Goal: Communication & Community: Answer question/provide support

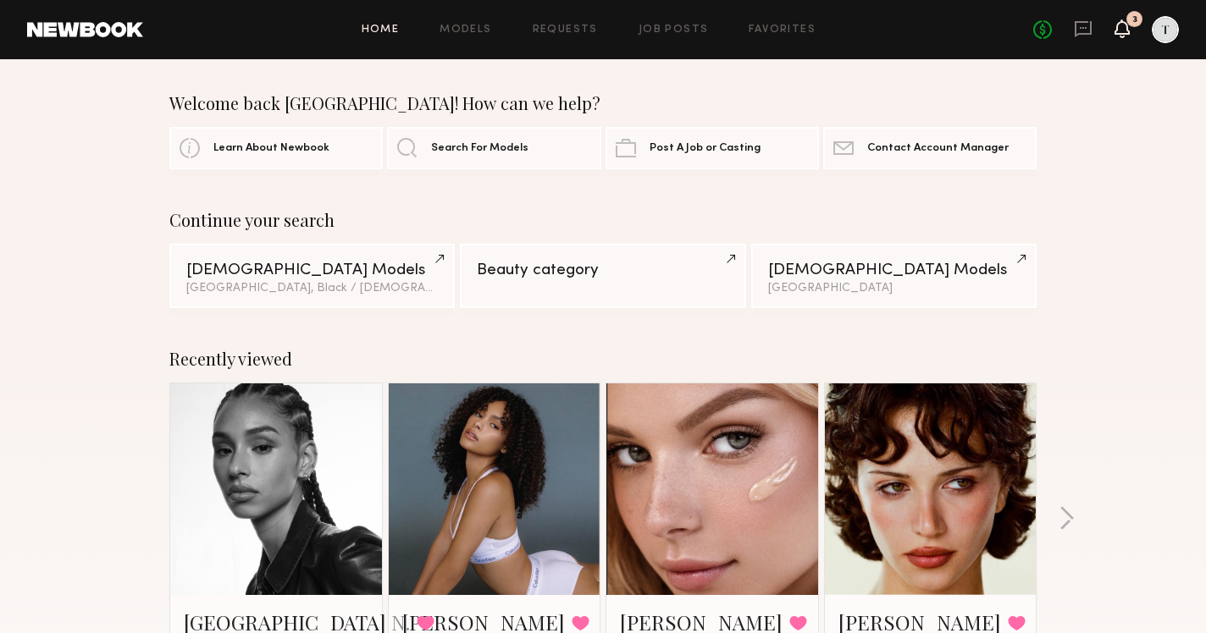
click at [1126, 25] on icon at bounding box center [1122, 28] width 14 height 12
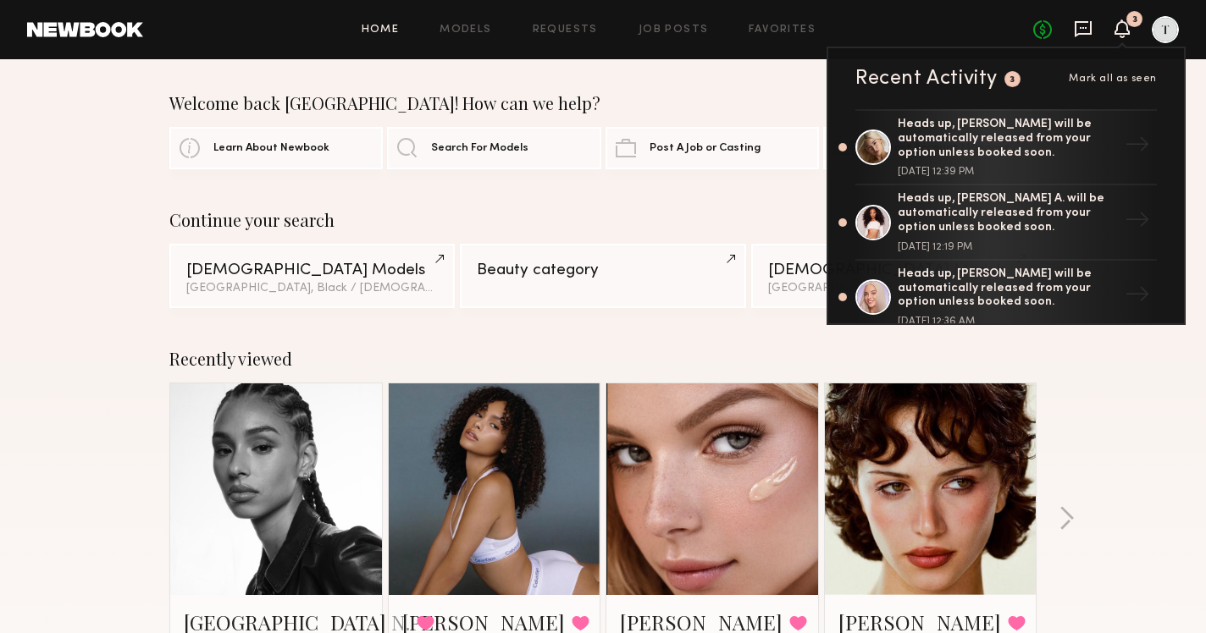
click at [1076, 27] on icon at bounding box center [1083, 29] width 17 height 16
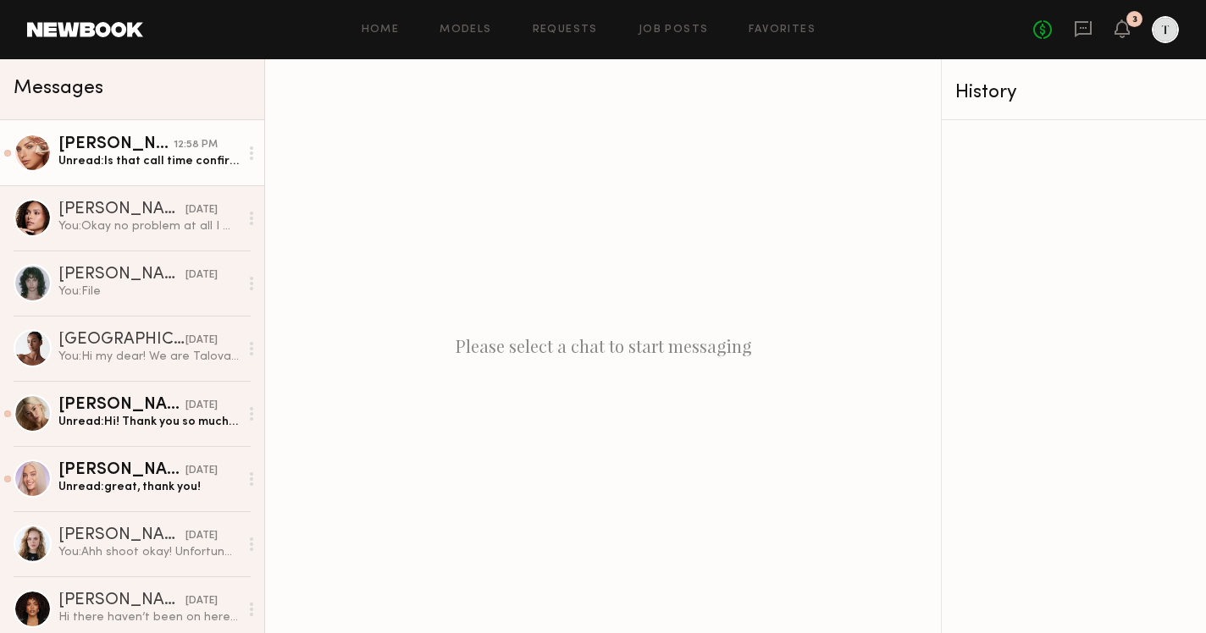
click at [115, 165] on div "Unread: Is that call time confirmed?" at bounding box center [148, 161] width 180 height 16
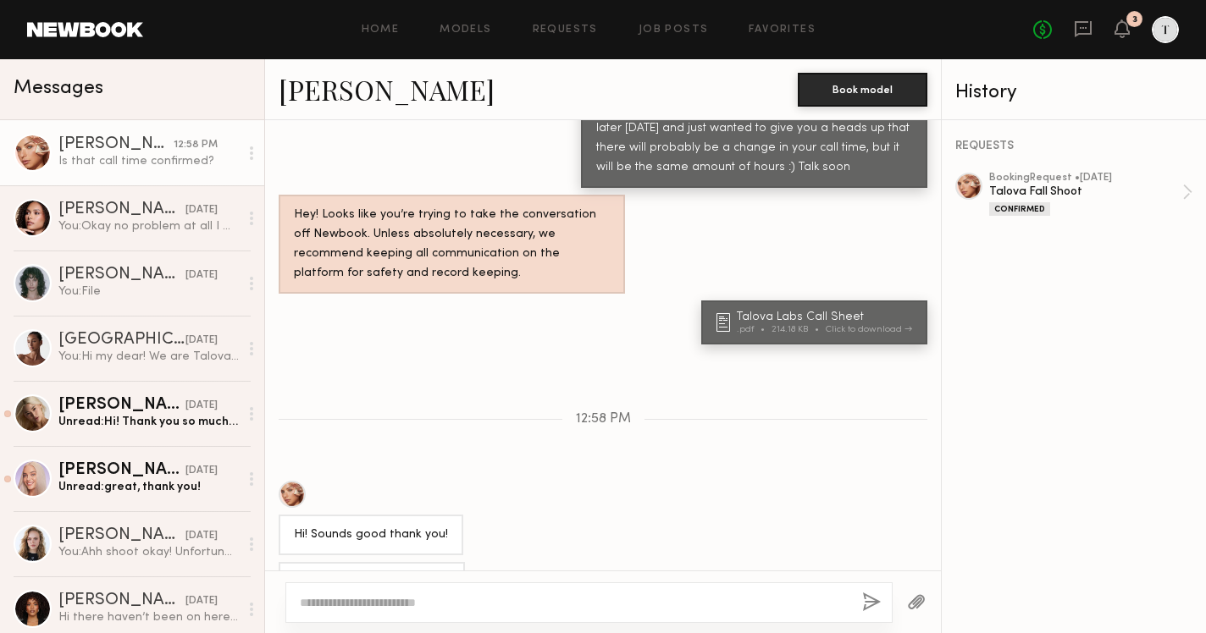
scroll to position [881, 0]
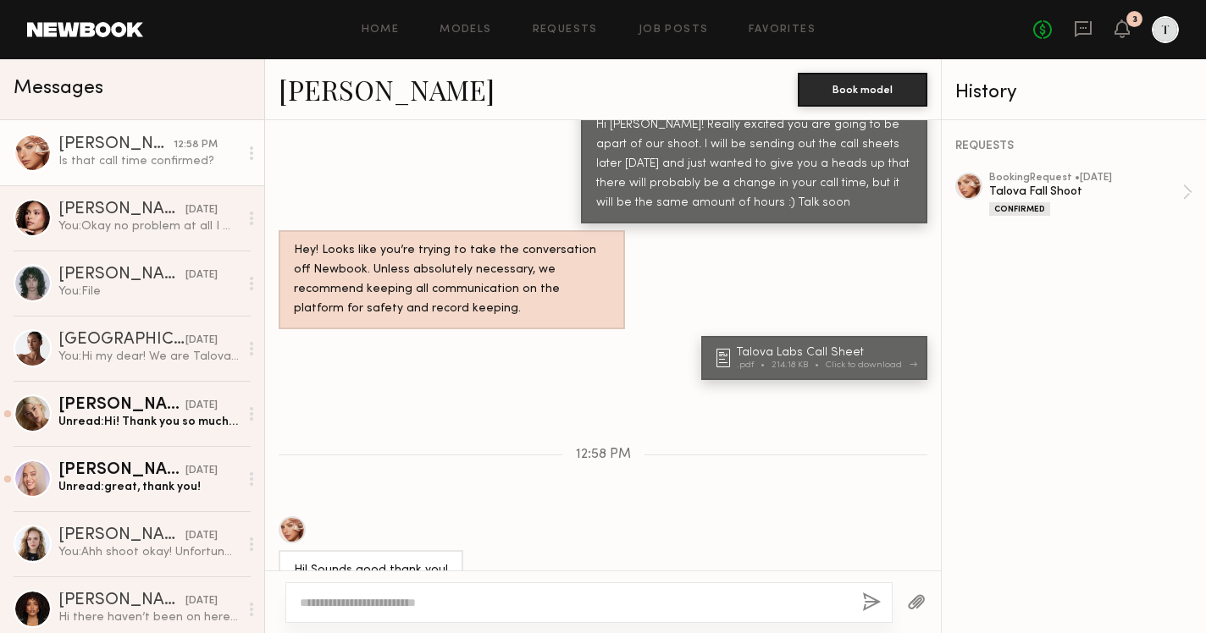
click at [790, 347] on div "Talova Labs Call Sheet" at bounding box center [827, 353] width 180 height 12
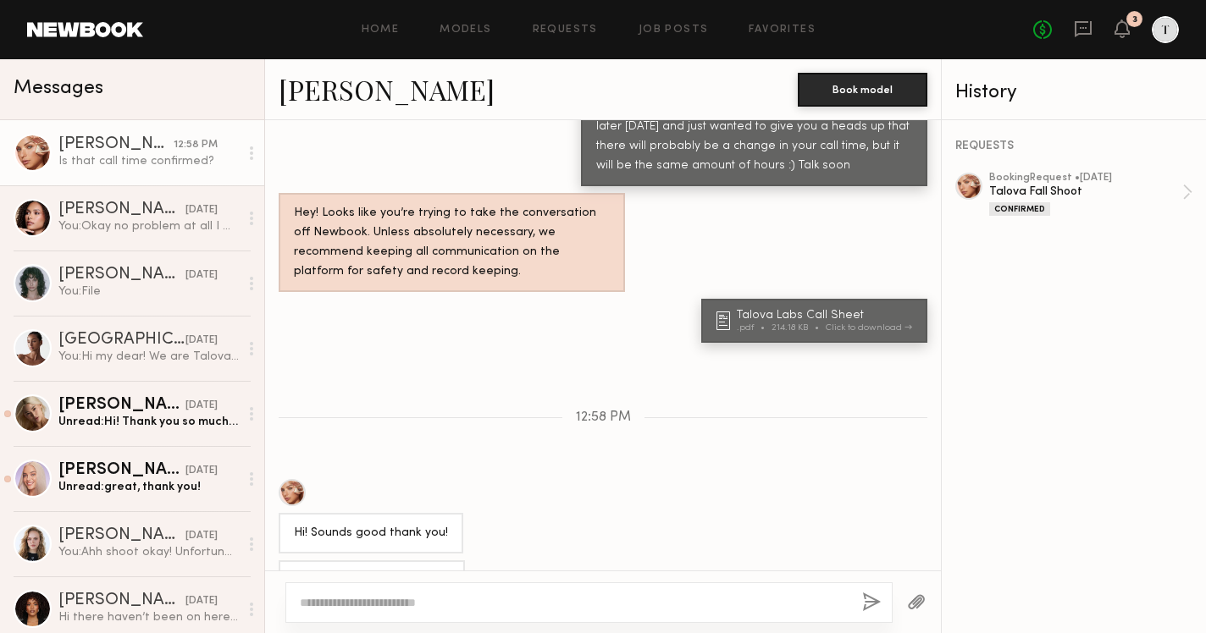
scroll to position [916, 0]
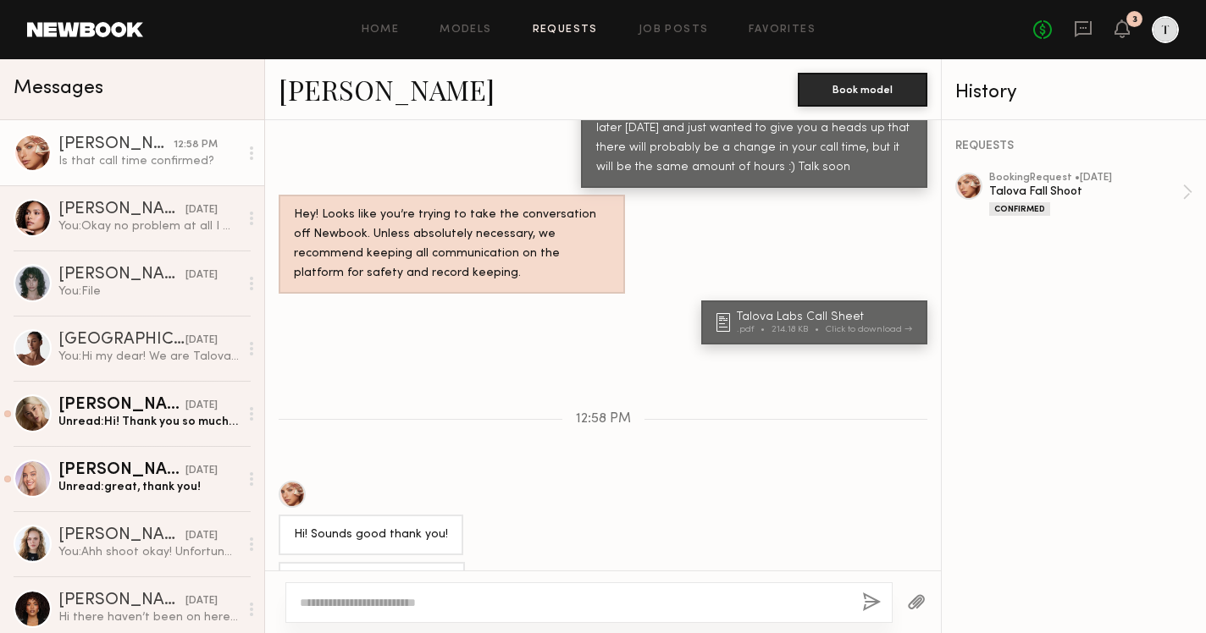
click at [546, 26] on link "Requests" at bounding box center [565, 30] width 65 height 11
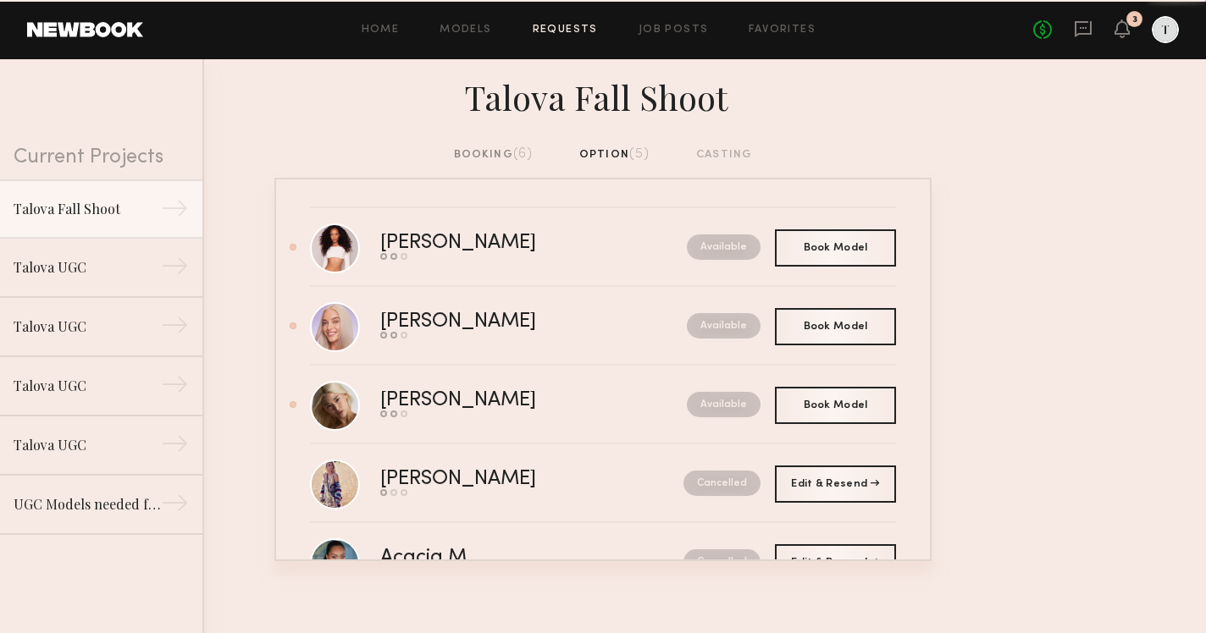
click at [482, 158] on div "booking (6)" at bounding box center [494, 155] width 80 height 19
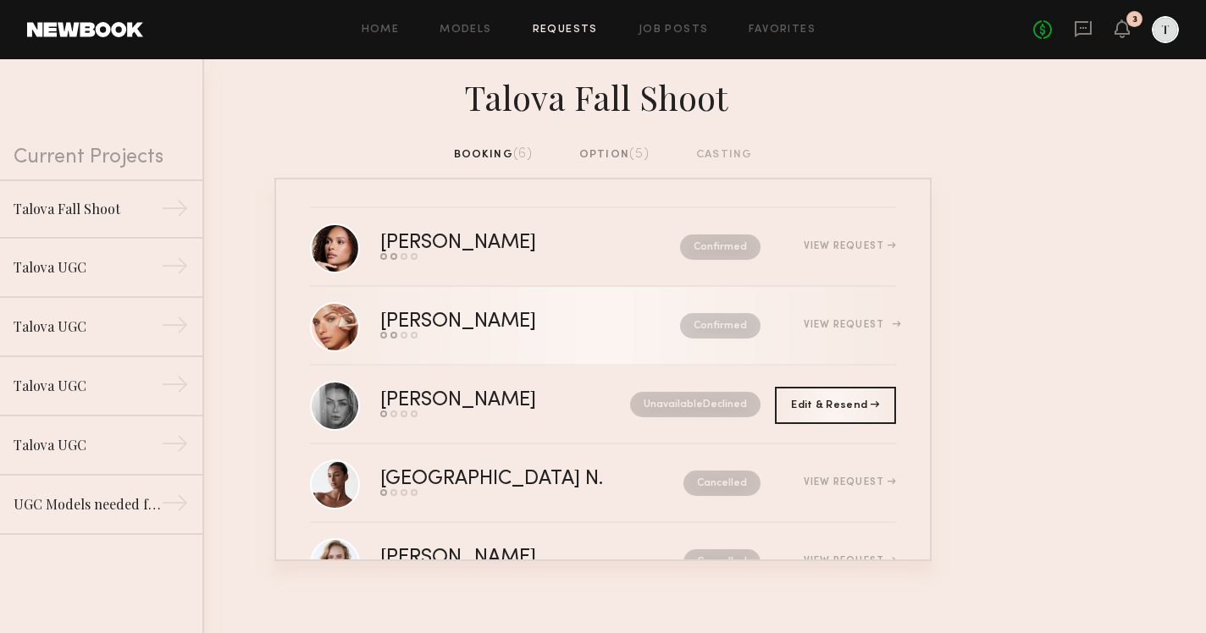
click at [836, 322] on div "View Request" at bounding box center [850, 325] width 92 height 10
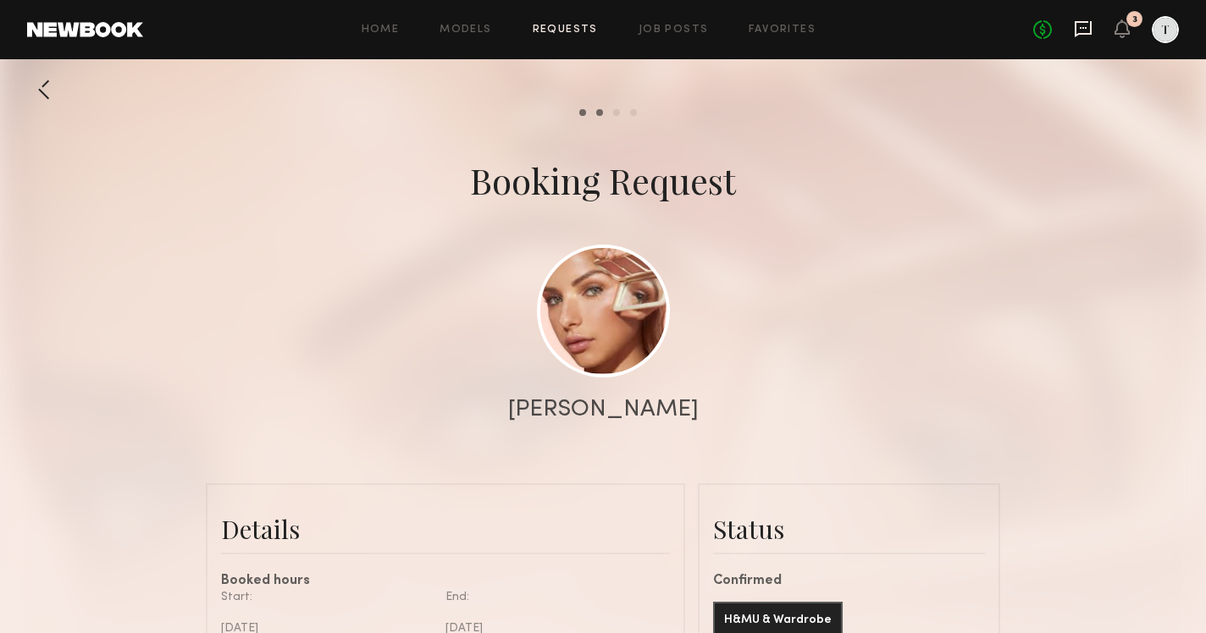
click at [1079, 26] on icon at bounding box center [1083, 28] width 19 height 19
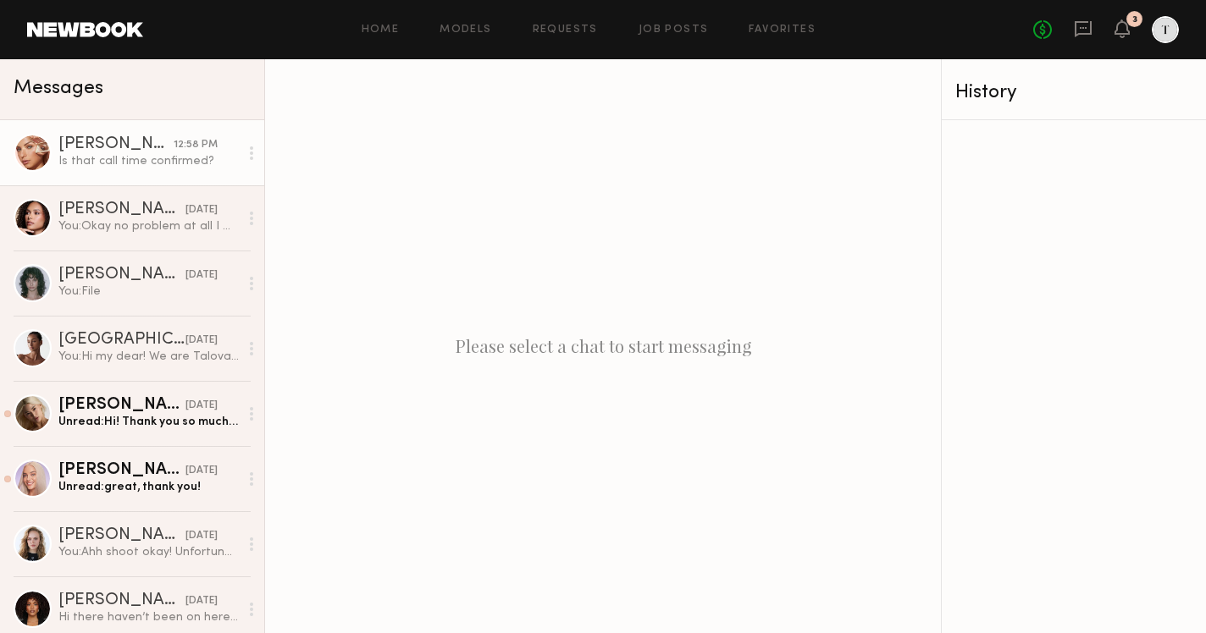
click at [210, 140] on div "12:58 PM" at bounding box center [196, 145] width 44 height 16
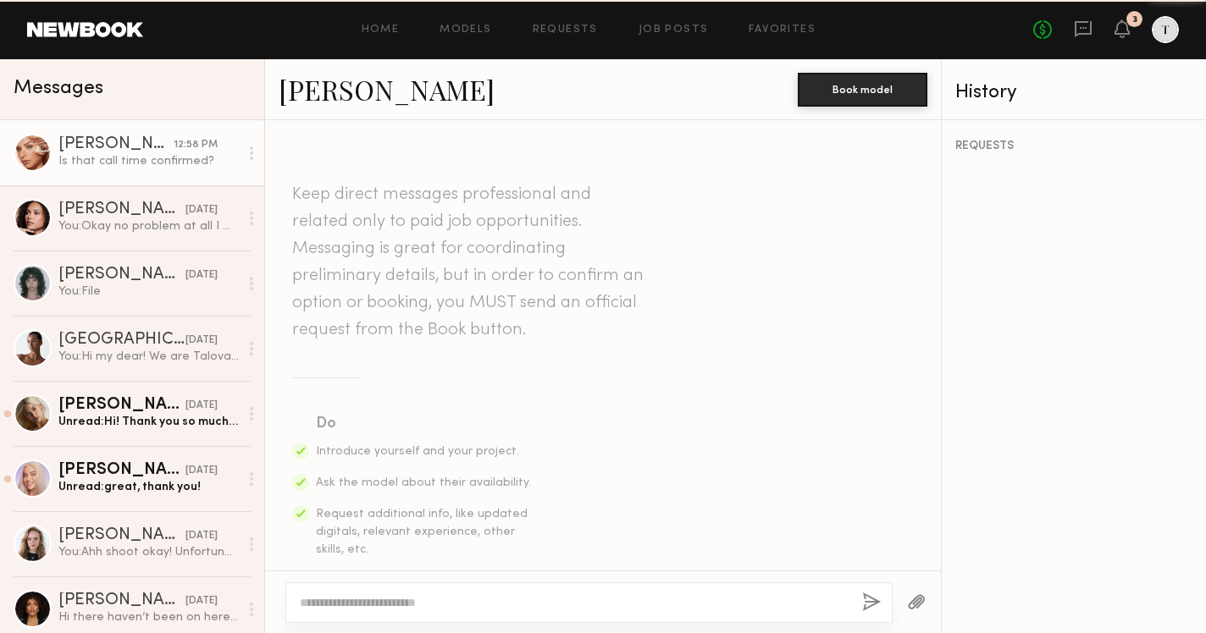
scroll to position [916, 0]
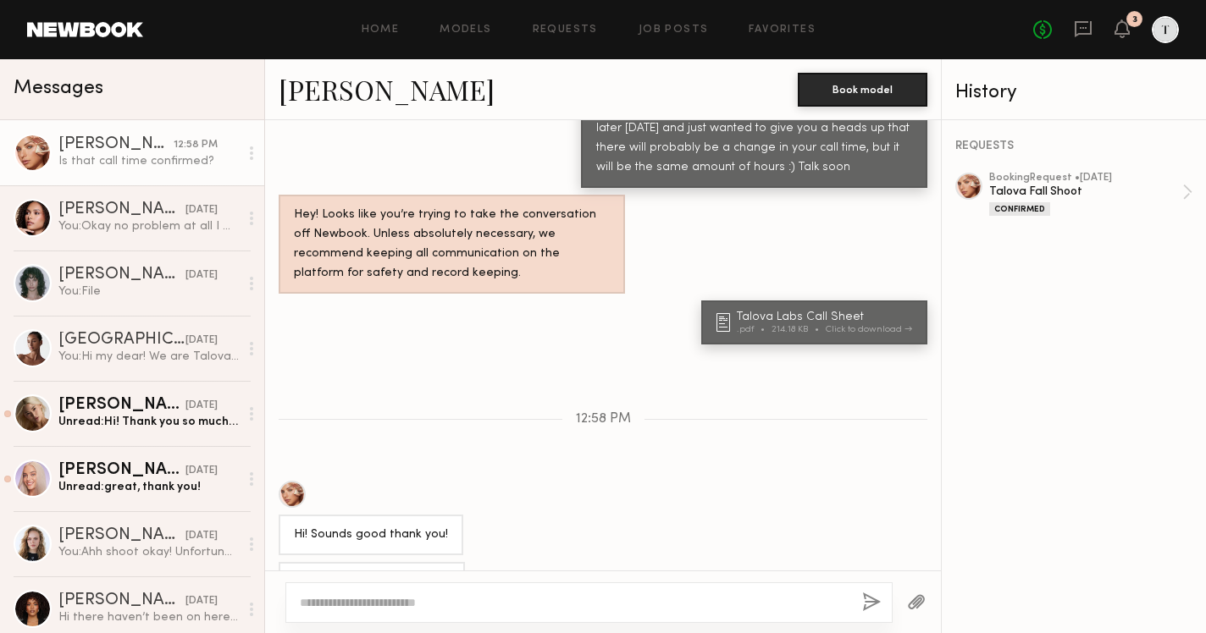
click at [437, 603] on textarea at bounding box center [574, 602] width 549 height 17
click at [356, 599] on textarea "**********" at bounding box center [574, 602] width 549 height 17
type textarea "**********"
click at [863, 602] on button "button" at bounding box center [871, 603] width 19 height 21
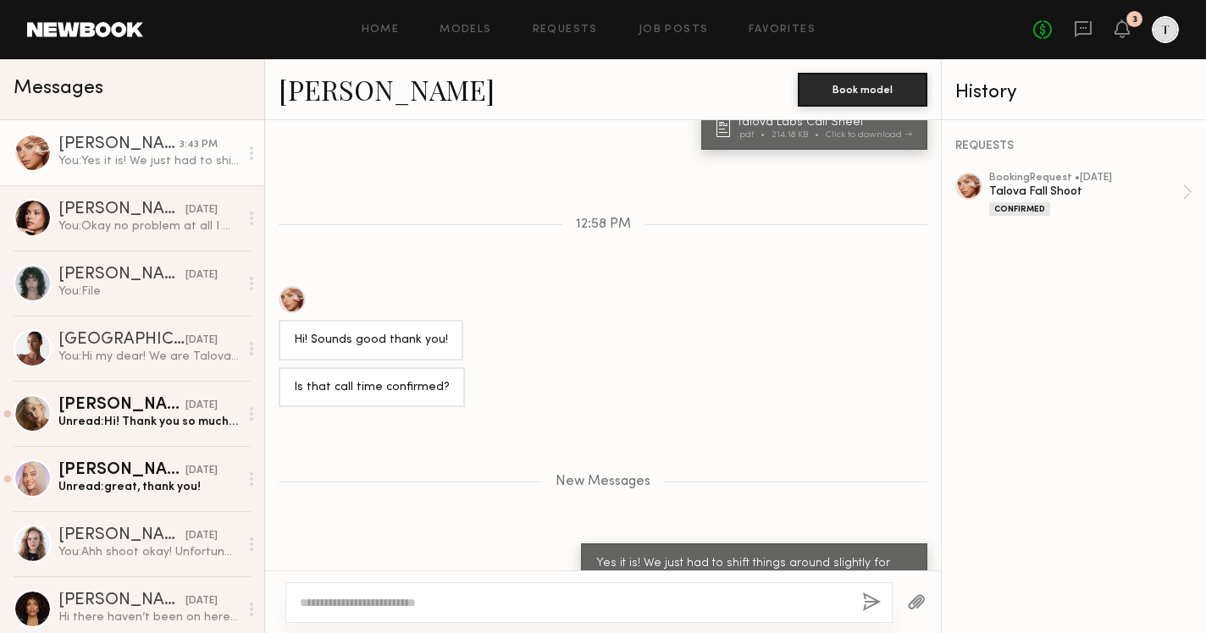
click at [169, 146] on div "[PERSON_NAME]" at bounding box center [118, 144] width 121 height 17
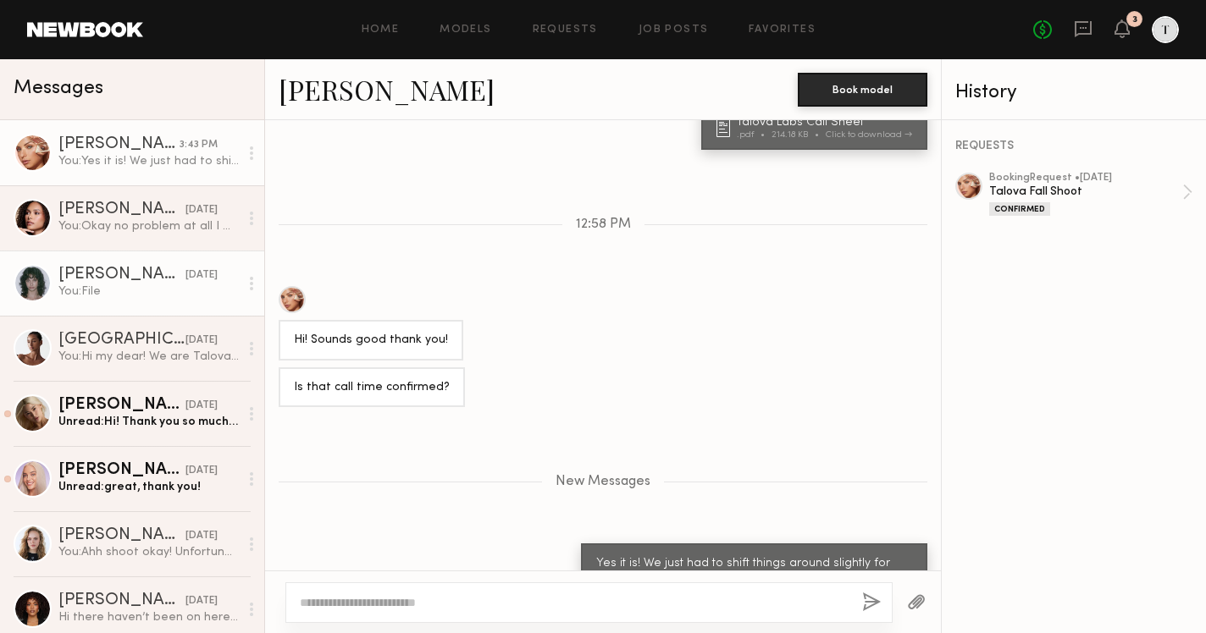
click at [144, 268] on div "[PERSON_NAME]" at bounding box center [121, 275] width 127 height 17
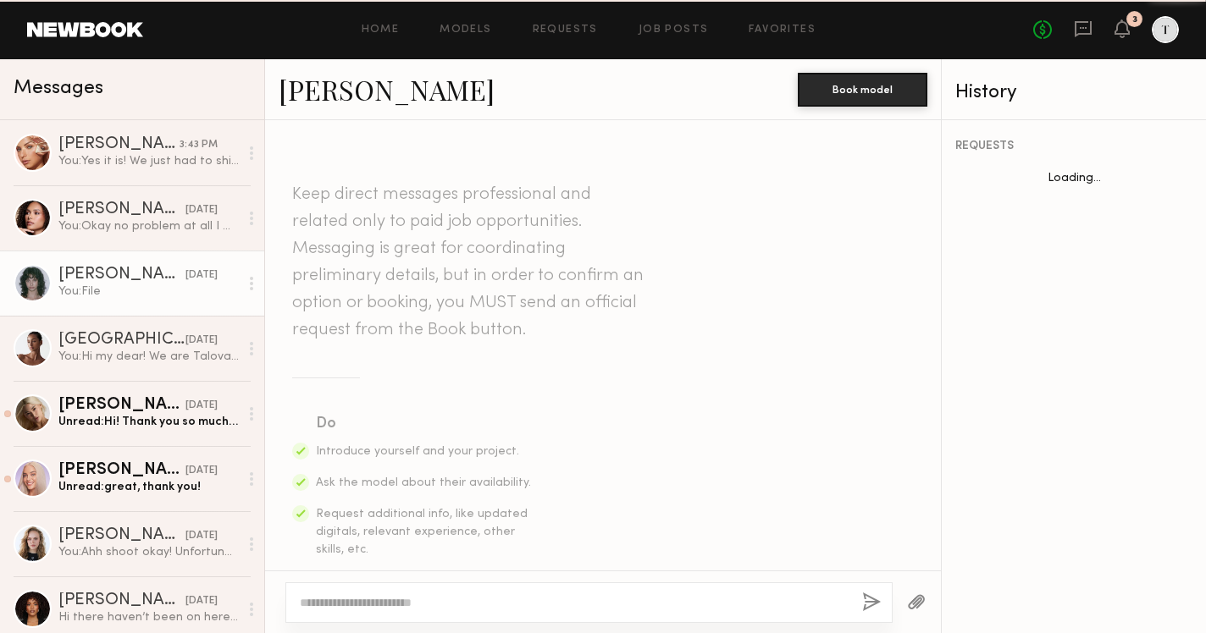
scroll to position [660, 0]
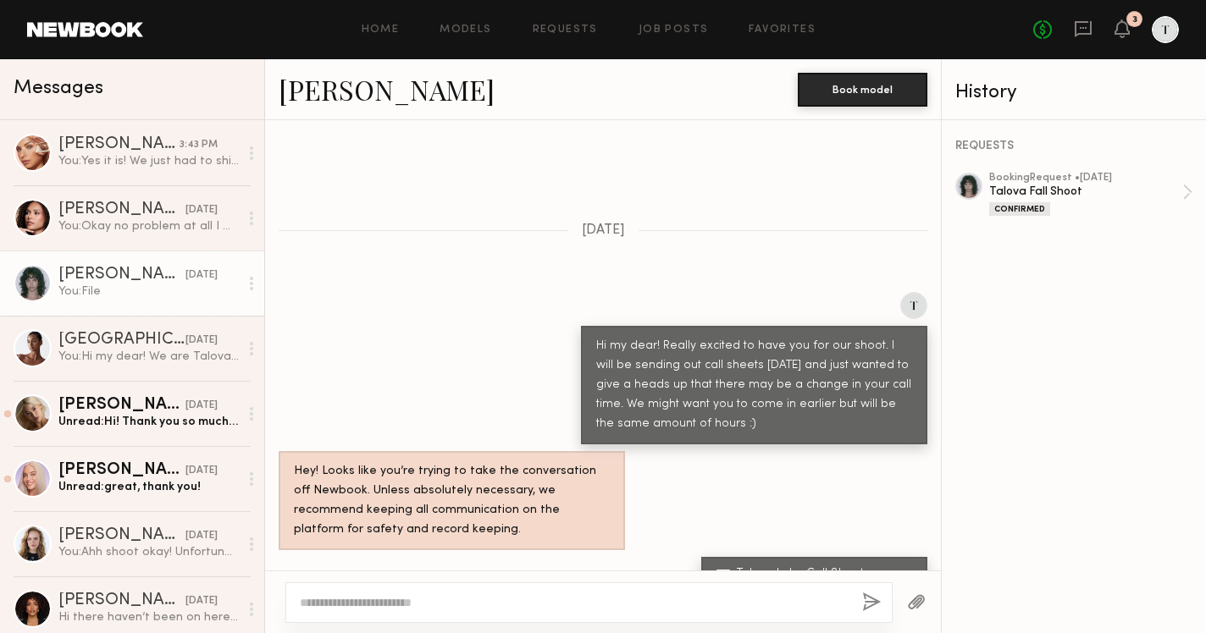
click at [361, 106] on link "[PERSON_NAME]" at bounding box center [387, 89] width 216 height 36
click at [384, 16] on div "Home Models Requests Job Posts Favorites Sign Out No fees up to $5,000 3" at bounding box center [661, 29] width 1036 height 27
click at [382, 30] on link "Home" at bounding box center [381, 30] width 38 height 11
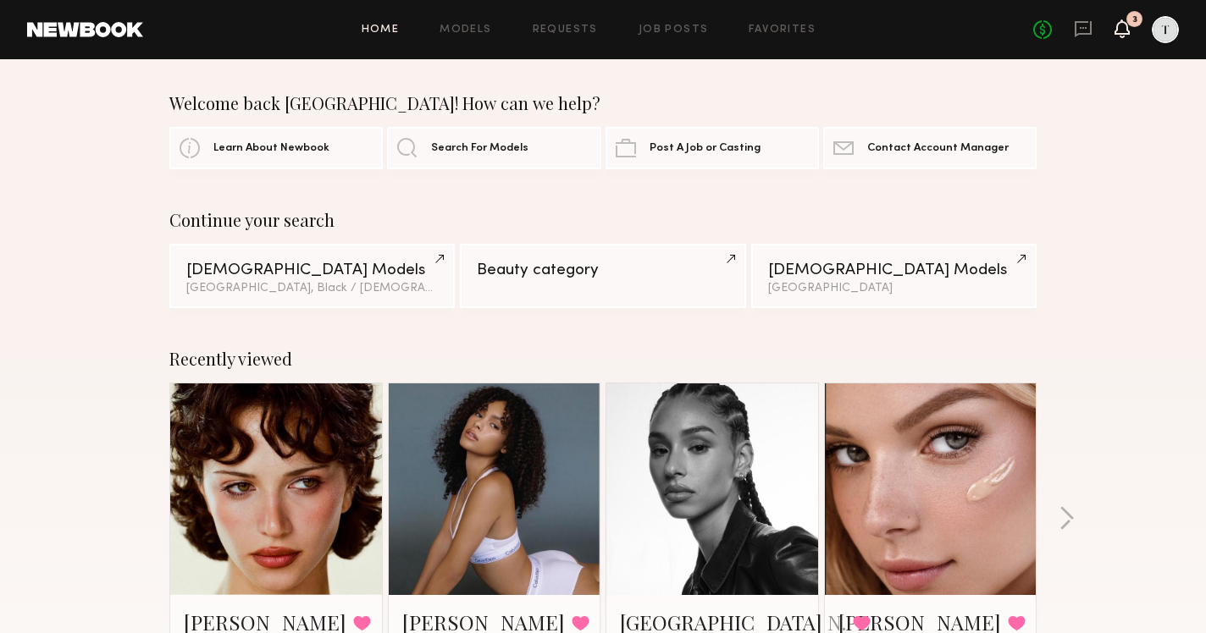
click at [1117, 35] on icon at bounding box center [1121, 28] width 15 height 19
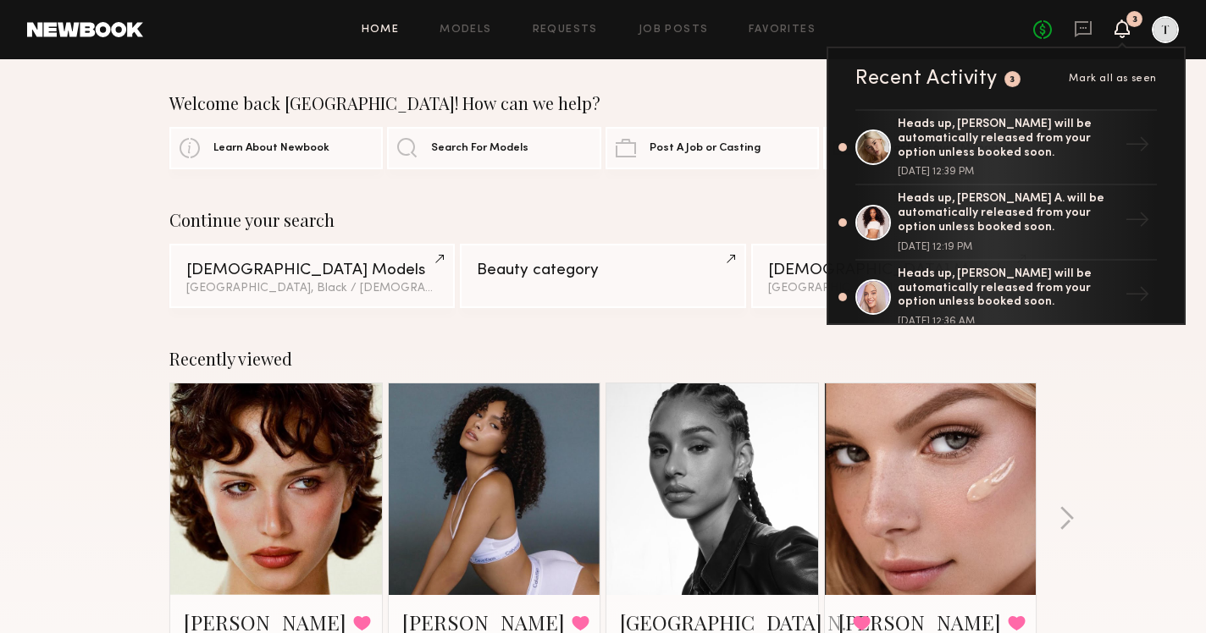
click at [1117, 35] on icon at bounding box center [1121, 28] width 15 height 19
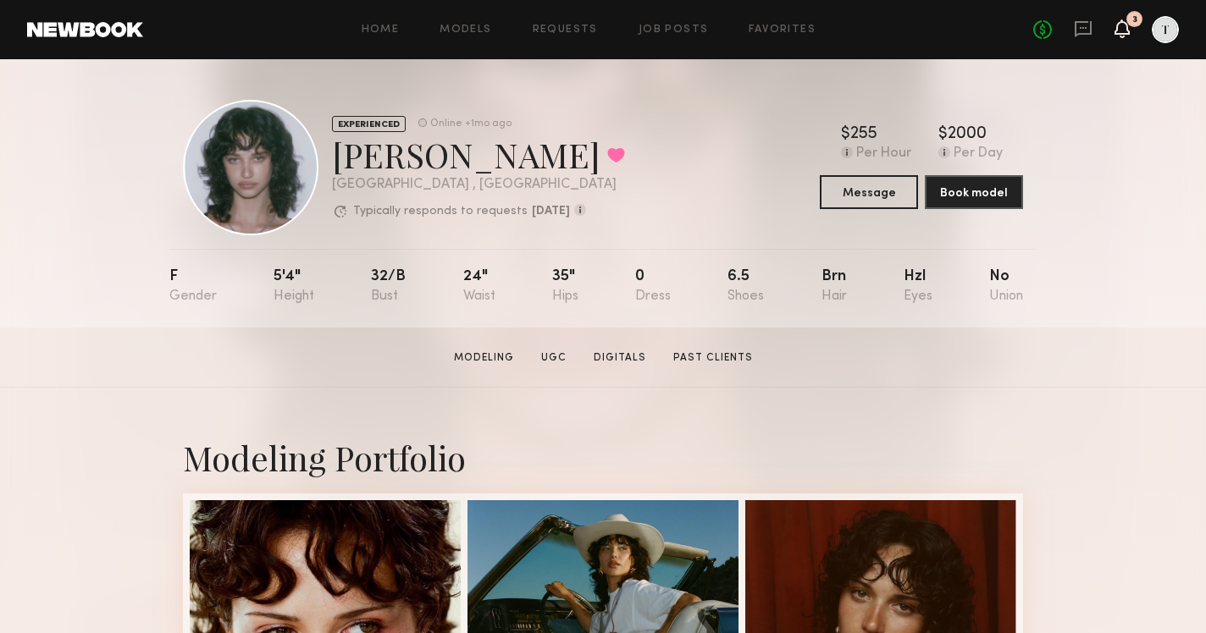
click at [1124, 27] on icon at bounding box center [1122, 28] width 14 height 12
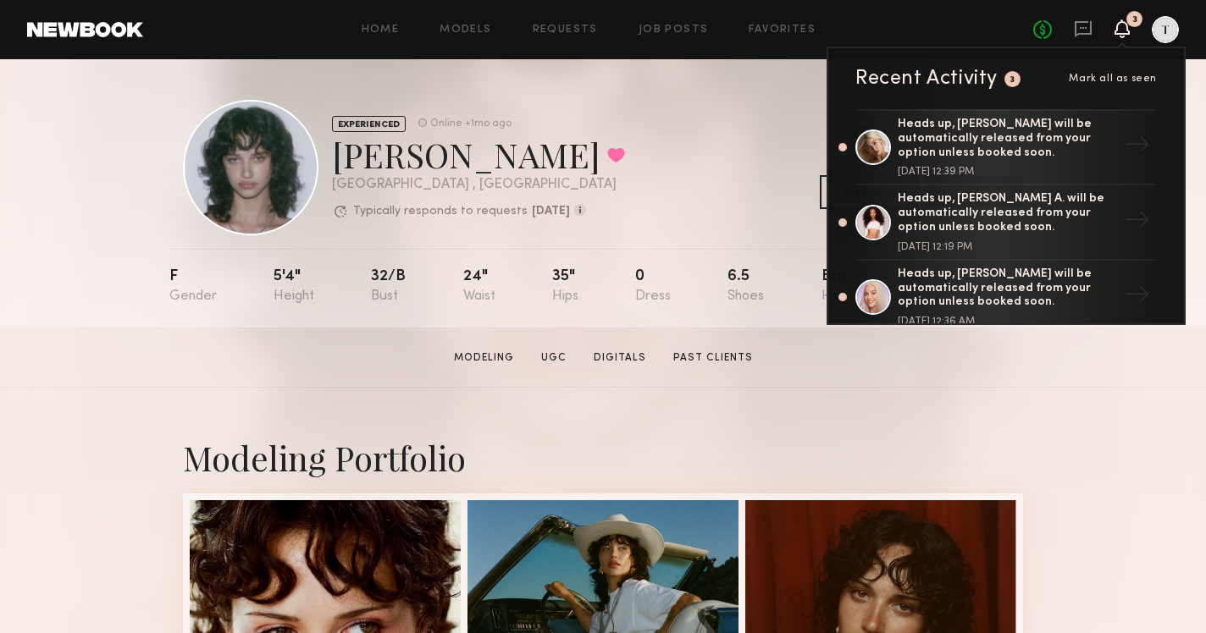
click at [1129, 21] on div "3" at bounding box center [1134, 19] width 16 height 16
click at [1116, 29] on icon at bounding box center [1122, 28] width 14 height 12
click at [1109, 25] on div "No fees up to $5,000 3 Recent Activity 3 Mark all as seen Heads up, ALICE A. wi…" at bounding box center [1106, 29] width 146 height 27
